Goal: Information Seeking & Learning: Learn about a topic

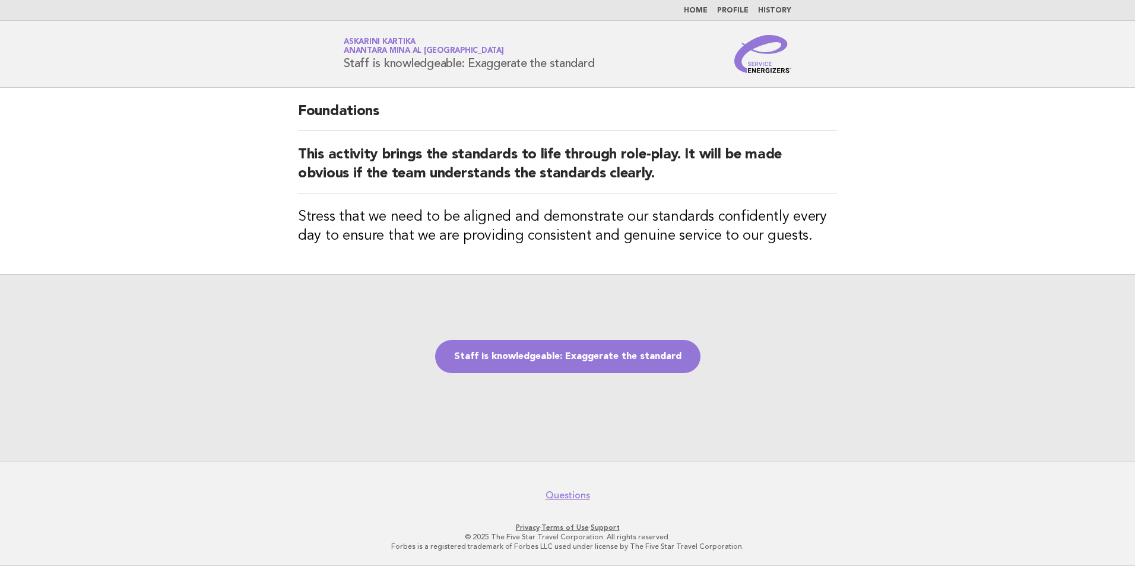
click at [704, 8] on link "Home" at bounding box center [696, 10] width 24 height 7
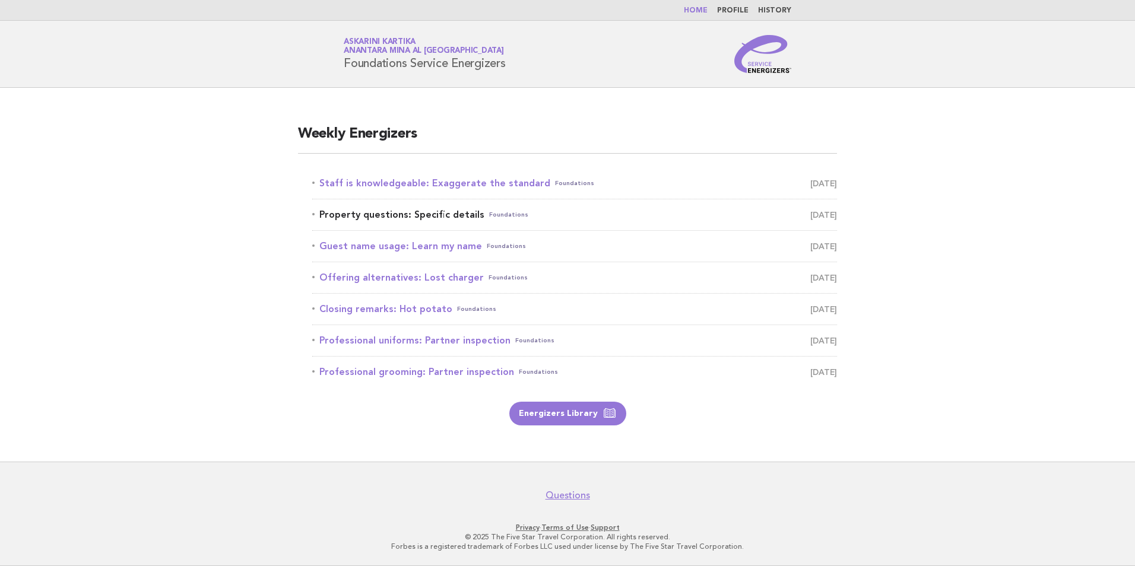
click at [451, 218] on link "Property questions: Specific details Foundations [DATE]" at bounding box center [574, 215] width 525 height 17
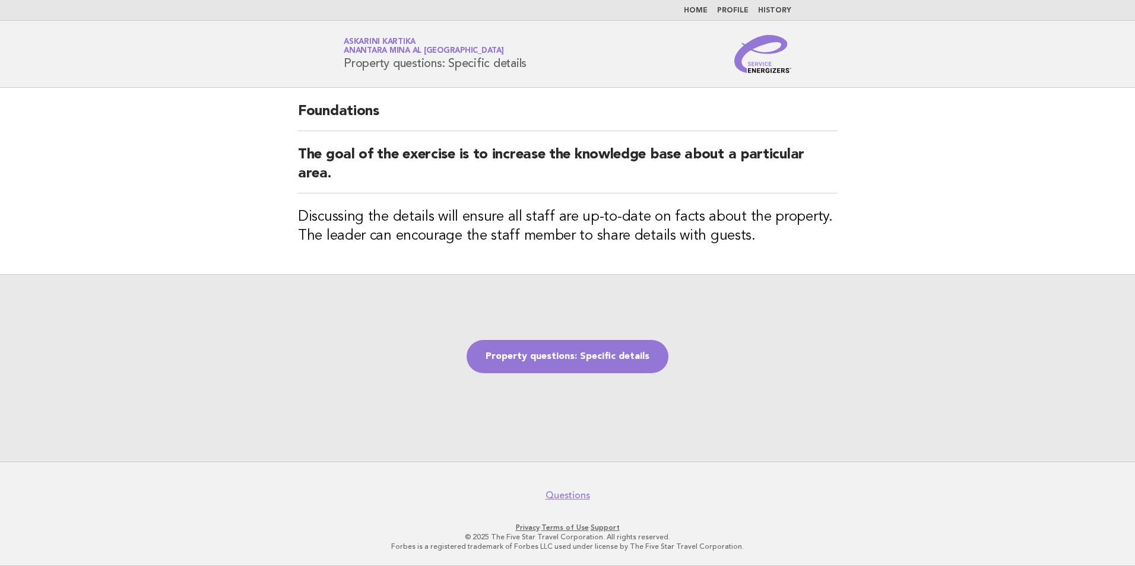
drag, startPoint x: 527, startPoint y: 63, endPoint x: 344, endPoint y: 65, distance: 182.8
click at [344, 65] on h1 "Service Energizers Askarini Kartika Anantara Mina al [GEOGRAPHIC_DATA] Property…" at bounding box center [435, 54] width 183 height 31
copy h1 "Property questions: Specific details"
click at [554, 359] on link "Property questions: Specific details" at bounding box center [568, 356] width 202 height 33
